Goal: Find contact information: Find contact information

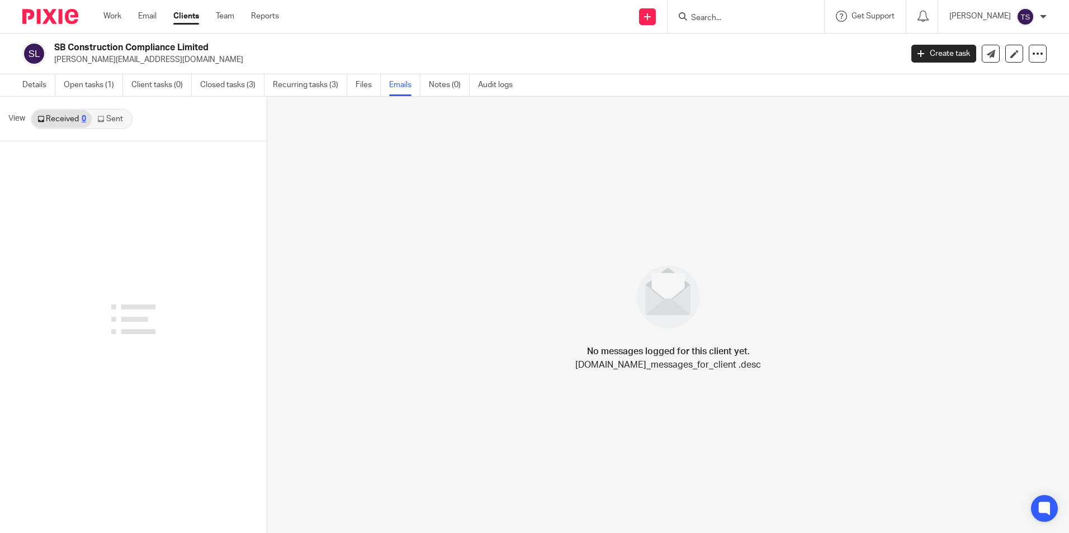
click at [113, 122] on link "Sent" at bounding box center [111, 119] width 39 height 18
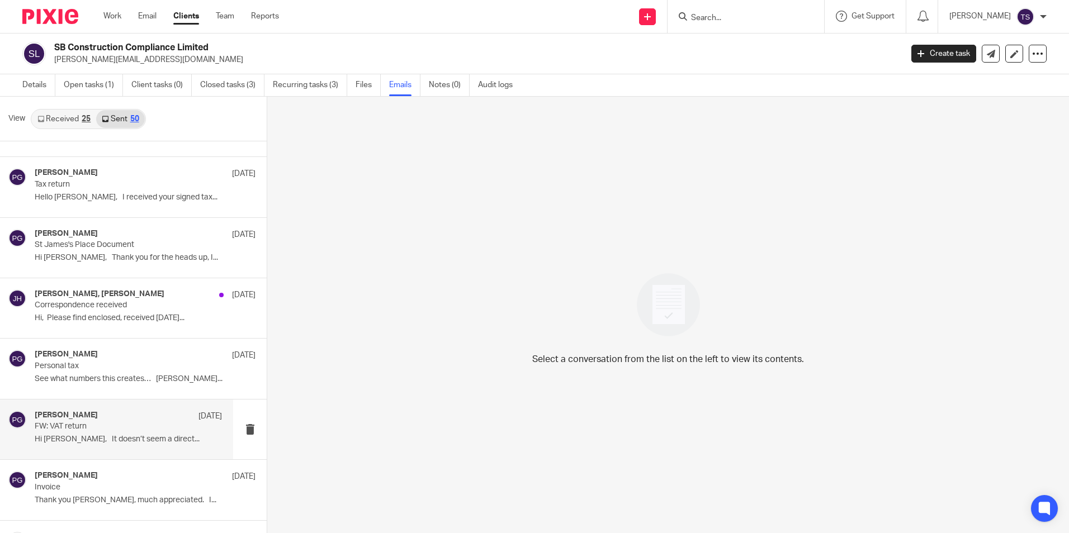
scroll to position [112, 0]
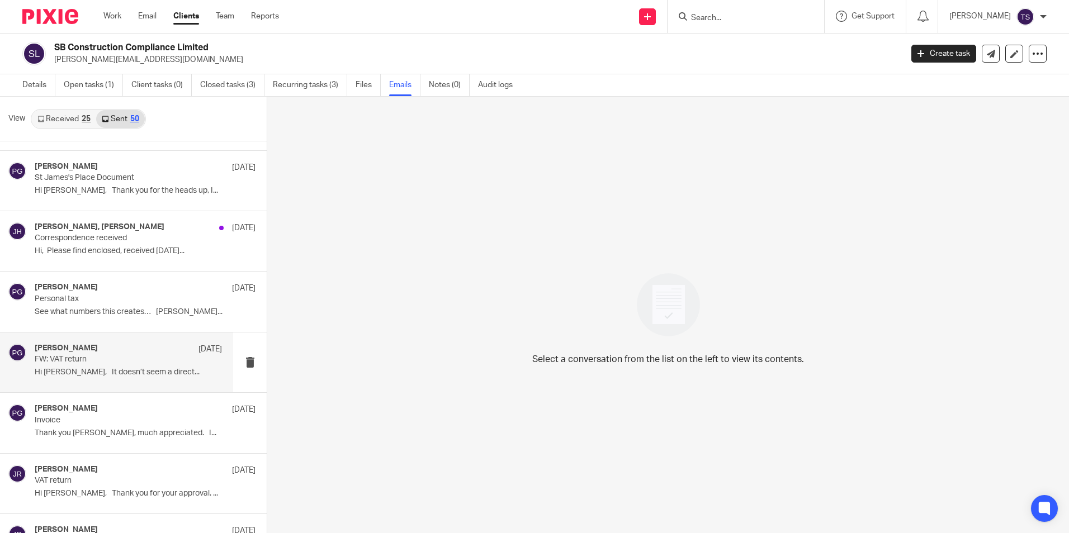
click at [93, 358] on p "FW: VAT return" at bounding box center [110, 360] width 150 height 10
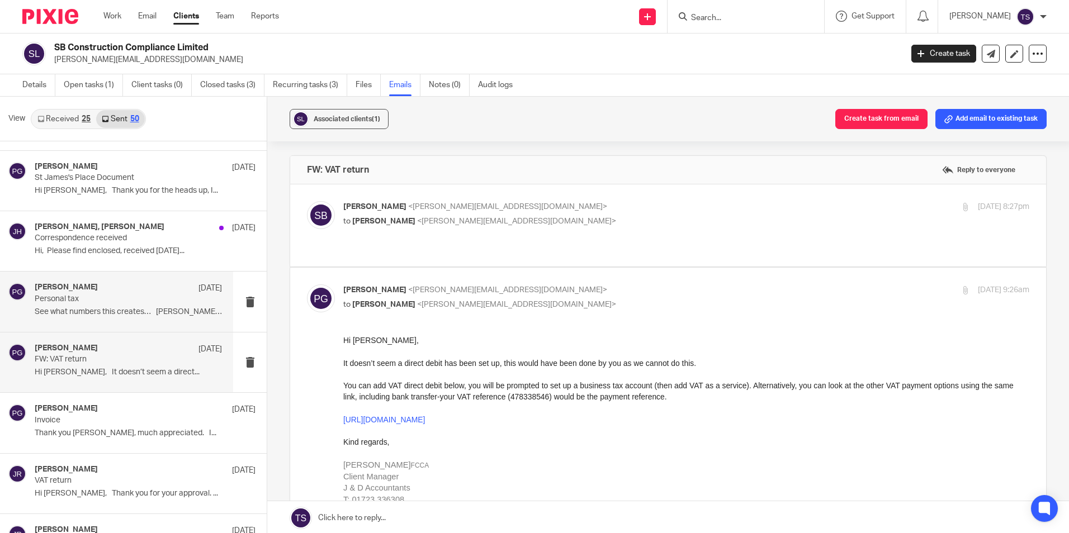
scroll to position [0, 0]
click at [510, 211] on p "[PERSON_NAME] <[PERSON_NAME][EMAIL_ADDRESS][DOMAIN_NAME]>" at bounding box center [571, 207] width 457 height 12
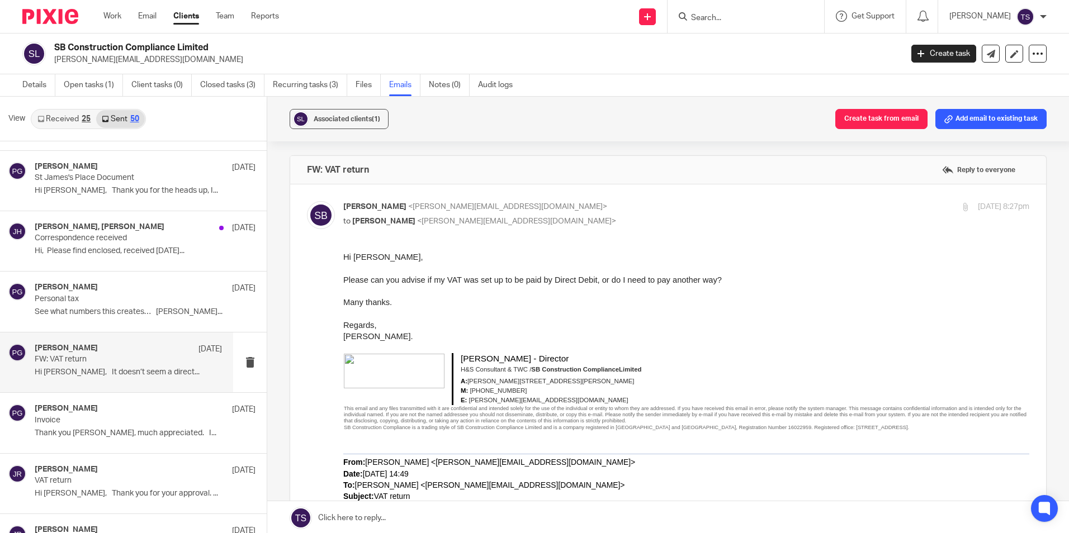
click at [527, 214] on div "[PERSON_NAME] <[PERSON_NAME][EMAIL_ADDRESS][DOMAIN_NAME]> to [PERSON_NAME] <[PE…" at bounding box center [571, 214] width 457 height 26
checkbox input "false"
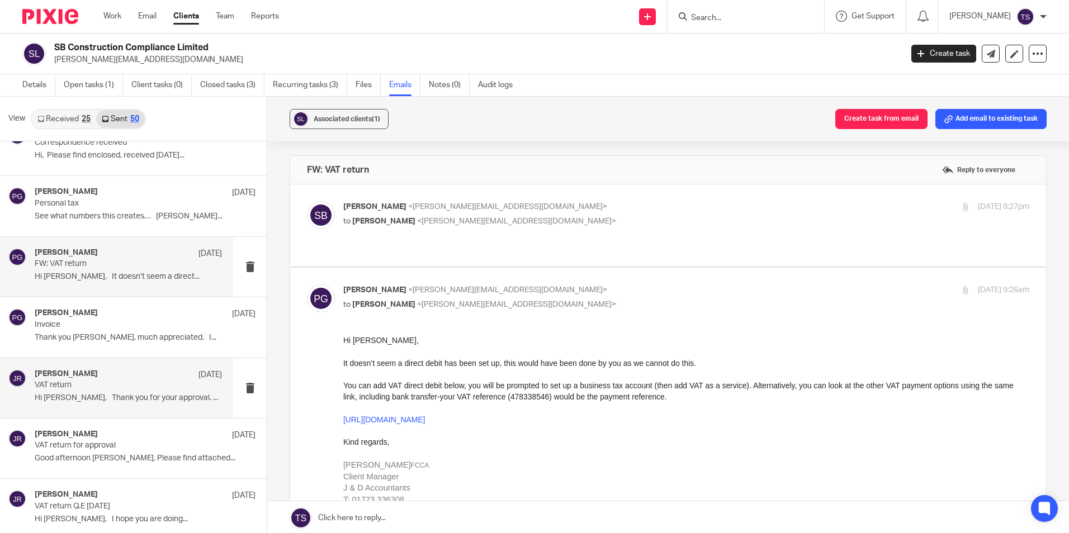
scroll to position [224, 0]
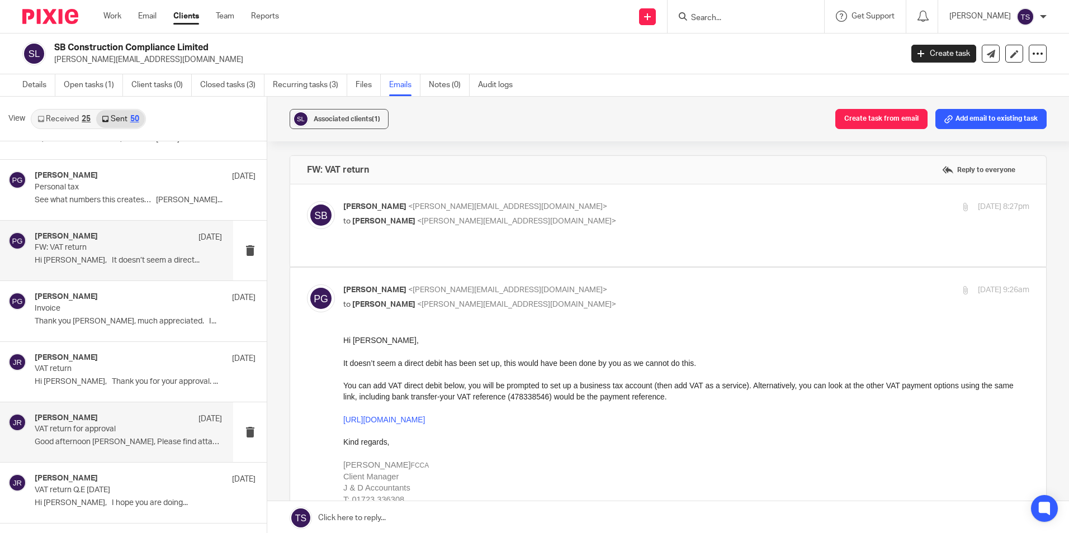
click at [100, 429] on p "VAT return for approval" at bounding box center [110, 430] width 150 height 10
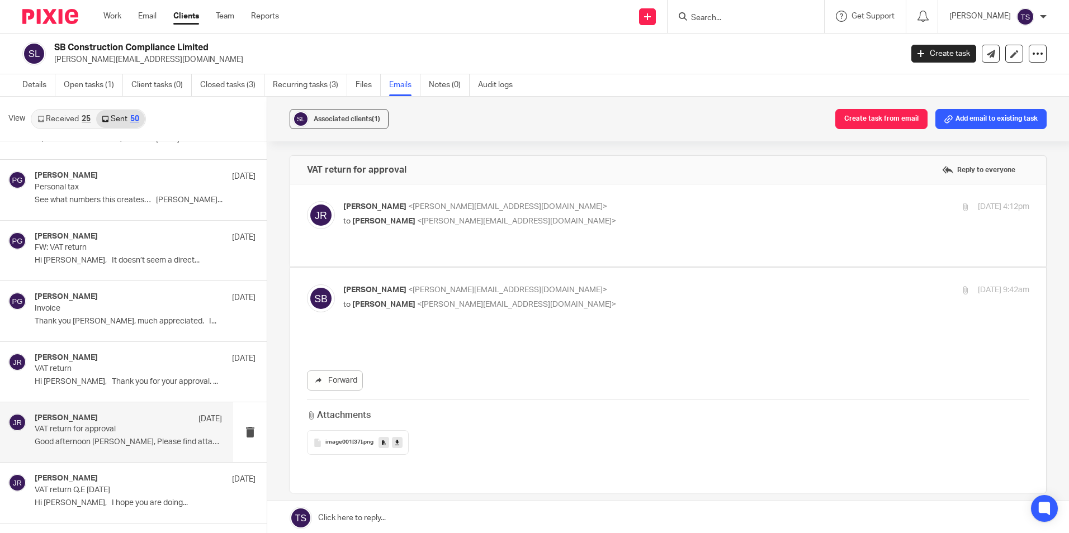
scroll to position [0, 0]
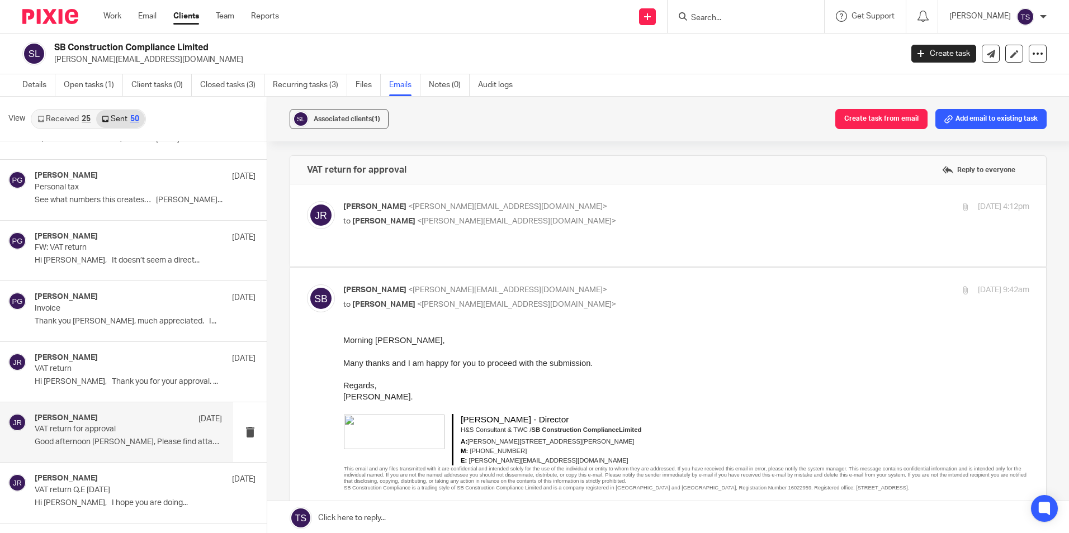
click at [516, 208] on p "[PERSON_NAME] <[PERSON_NAME][EMAIL_ADDRESS][DOMAIN_NAME]>" at bounding box center [571, 207] width 457 height 12
checkbox input "true"
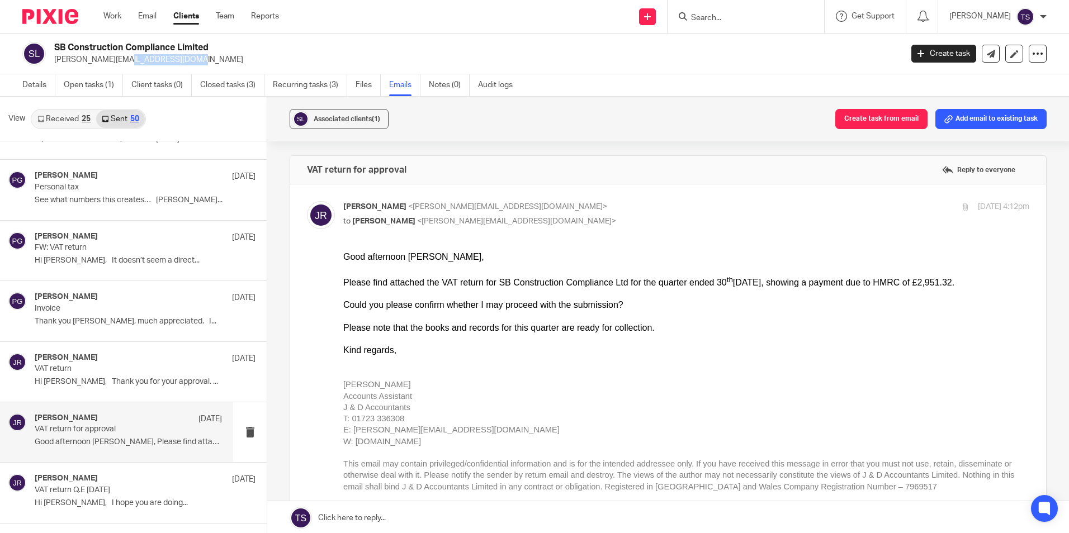
drag, startPoint x: 123, startPoint y: 59, endPoint x: 56, endPoint y: 60, distance: 67.1
click at [56, 60] on p "[PERSON_NAME][EMAIL_ADDRESS][DOMAIN_NAME]" at bounding box center [474, 59] width 840 height 11
copy p "[PERSON_NAME][EMAIL_ADDRESS][DOMAIN_NAME]"
click at [311, 60] on p "[PERSON_NAME][EMAIL_ADDRESS][DOMAIN_NAME]" at bounding box center [474, 59] width 840 height 11
